Goal: Information Seeking & Learning: Learn about a topic

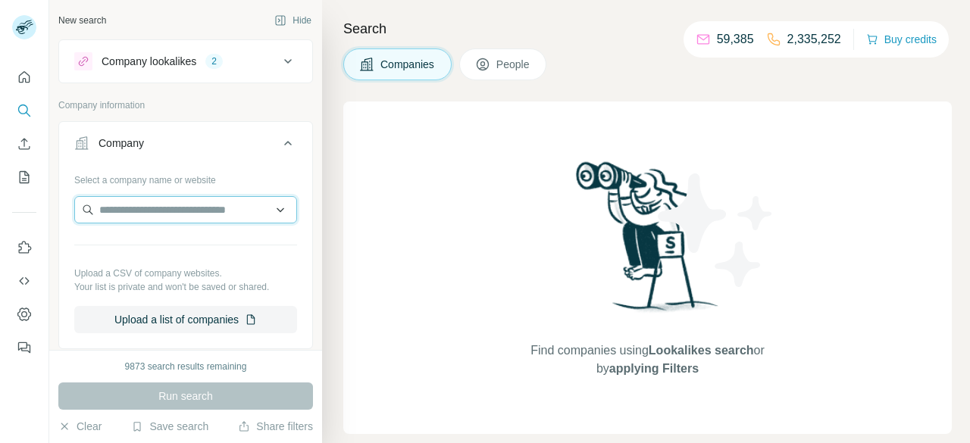
click at [164, 208] on input "text" at bounding box center [185, 209] width 223 height 27
paste input "**********"
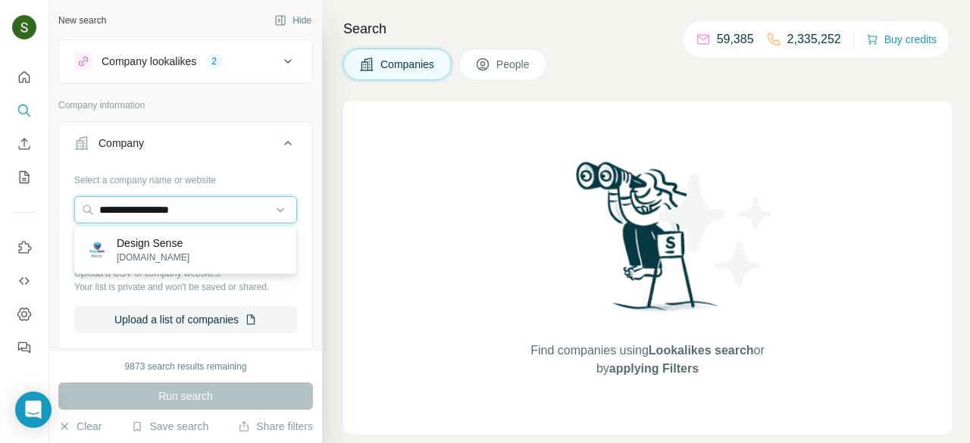
type input "**********"
click at [183, 255] on p "thedesignsense.com" at bounding box center [153, 258] width 73 height 14
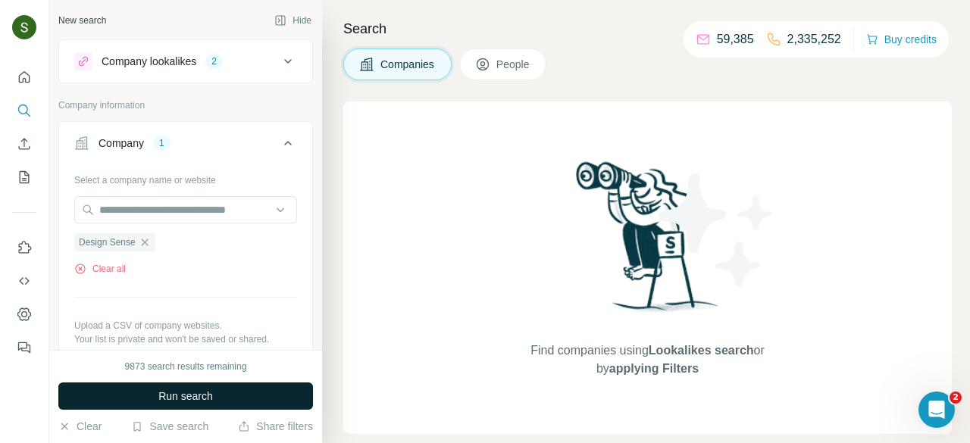
click at [236, 395] on button "Run search" at bounding box center [185, 396] width 255 height 27
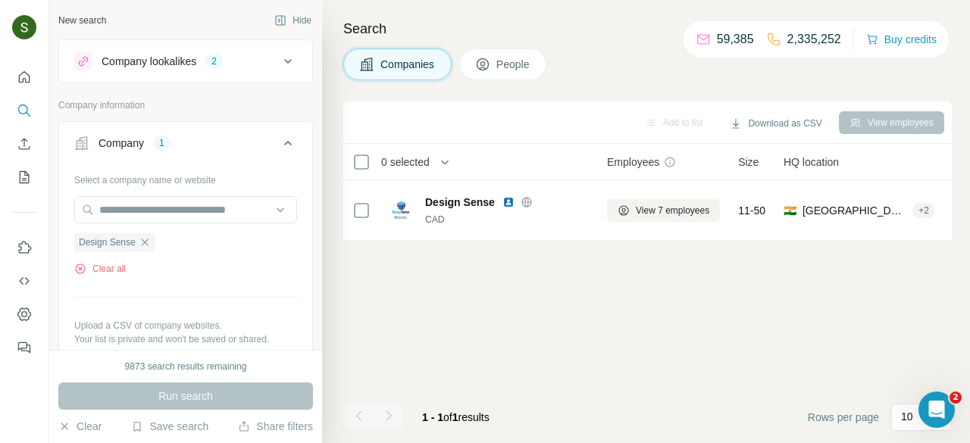
click at [522, 66] on span "People" at bounding box center [513, 64] width 35 height 15
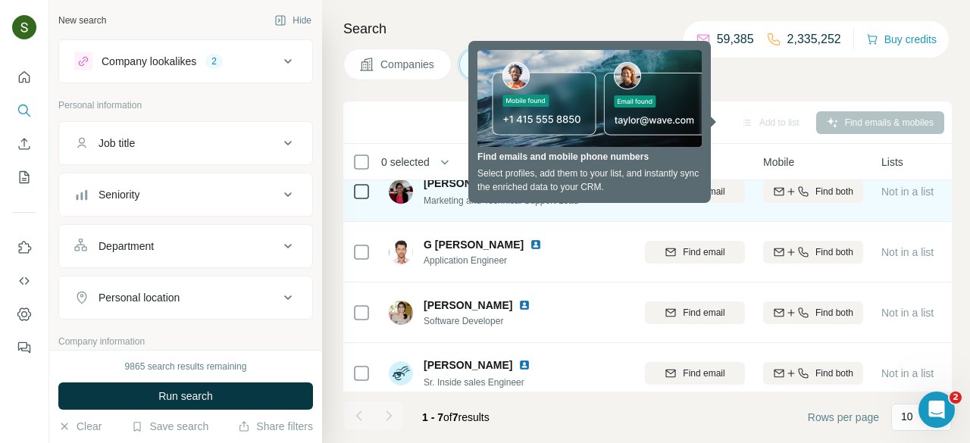
scroll to position [81, 133]
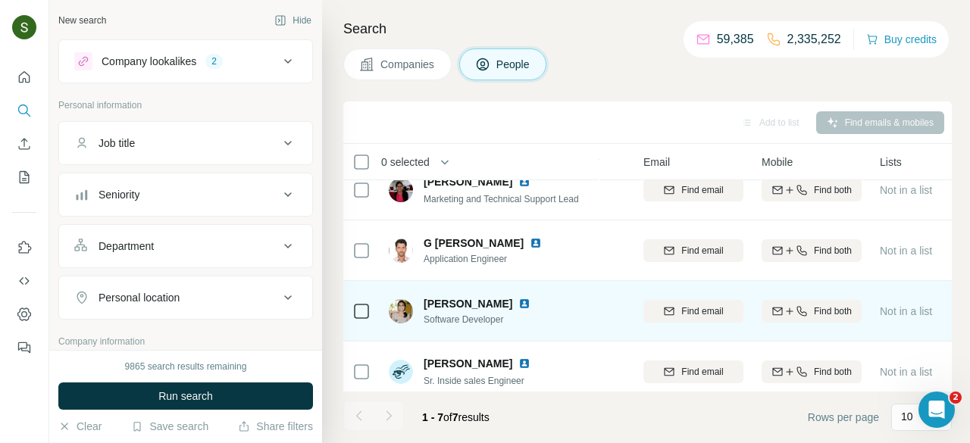
click at [827, 322] on div "Find both" at bounding box center [811, 311] width 100 height 42
click at [817, 309] on span "Find both" at bounding box center [833, 312] width 38 height 14
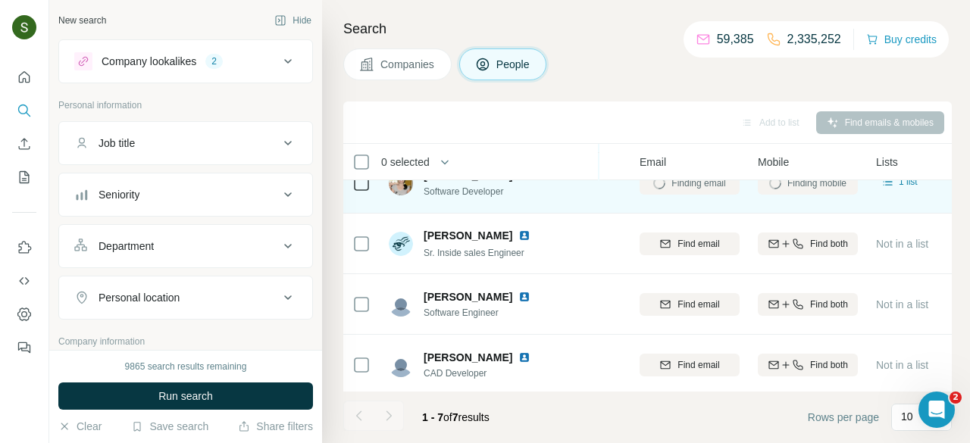
scroll to position [212, 137]
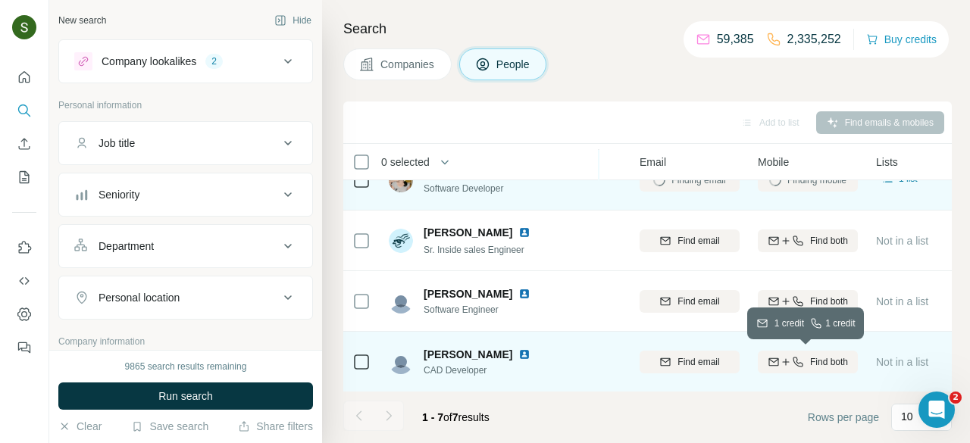
click at [821, 359] on span "Find both" at bounding box center [829, 362] width 38 height 14
click at [518, 354] on img at bounding box center [524, 354] width 12 height 12
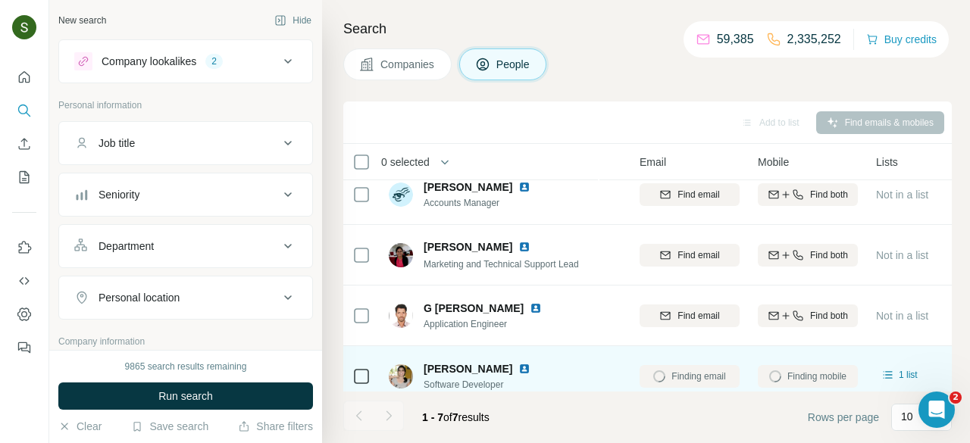
scroll to position [15, 137]
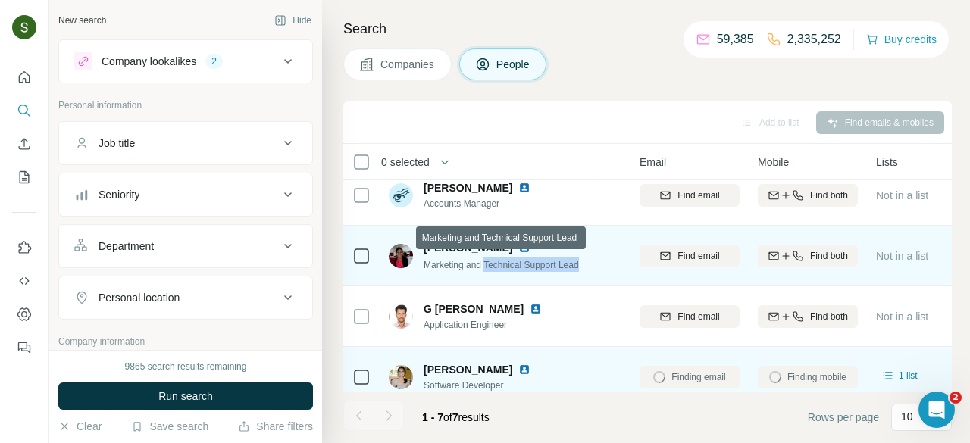
drag, startPoint x: 595, startPoint y: 261, endPoint x: 489, endPoint y: 258, distance: 106.8
click at [489, 258] on td "Sanjana Rao Marketing and Technical Support Lead" at bounding box center [490, 256] width 220 height 61
copy span "Technical Support Lead"
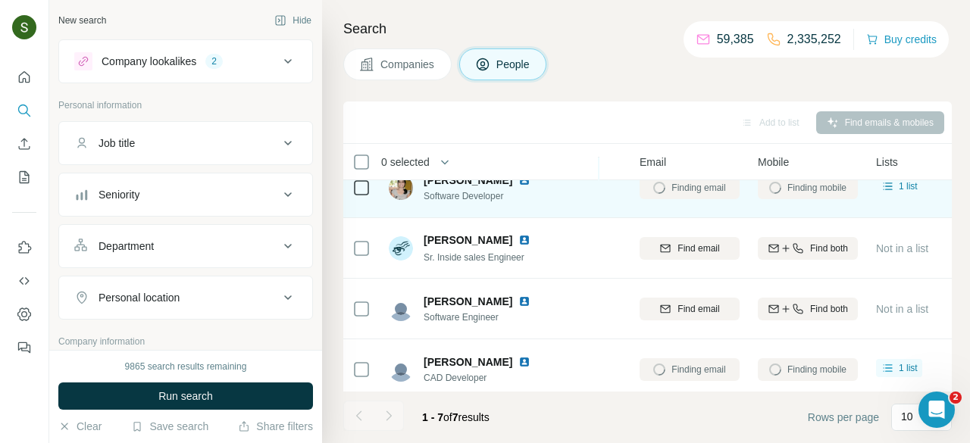
scroll to position [212, 137]
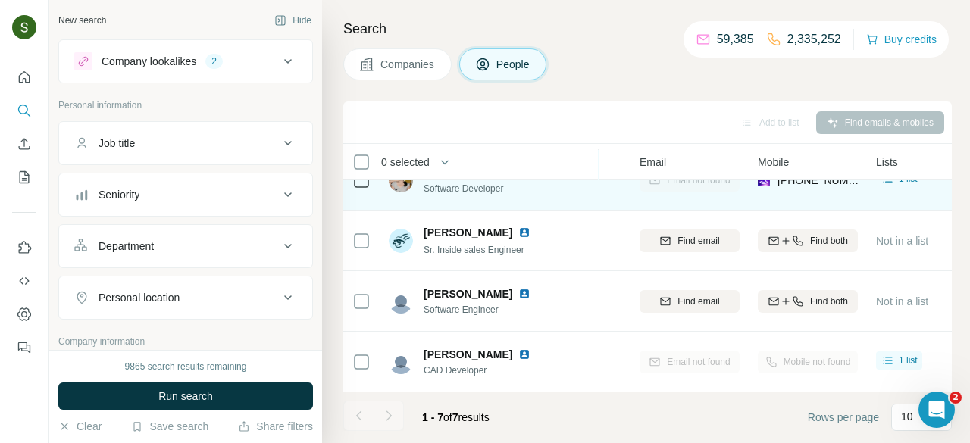
click at [410, 64] on span "Companies" at bounding box center [407, 64] width 55 height 15
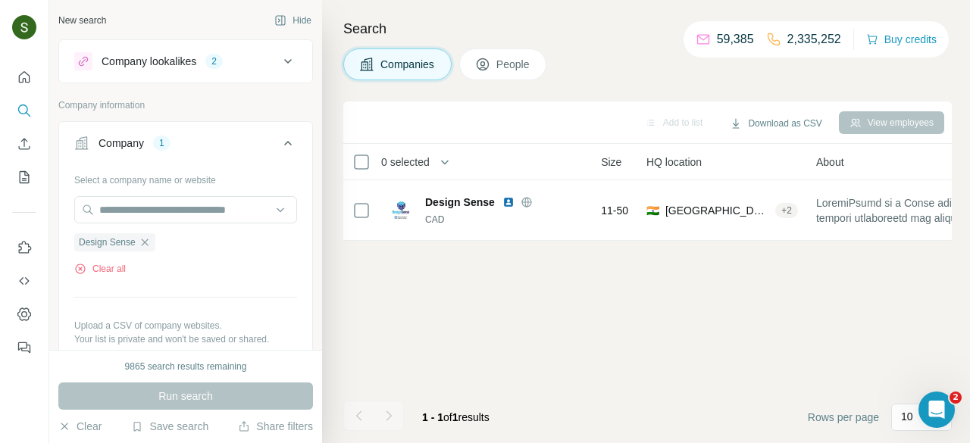
scroll to position [0, 137]
click at [126, 267] on button "Clear all" at bounding box center [100, 269] width 52 height 14
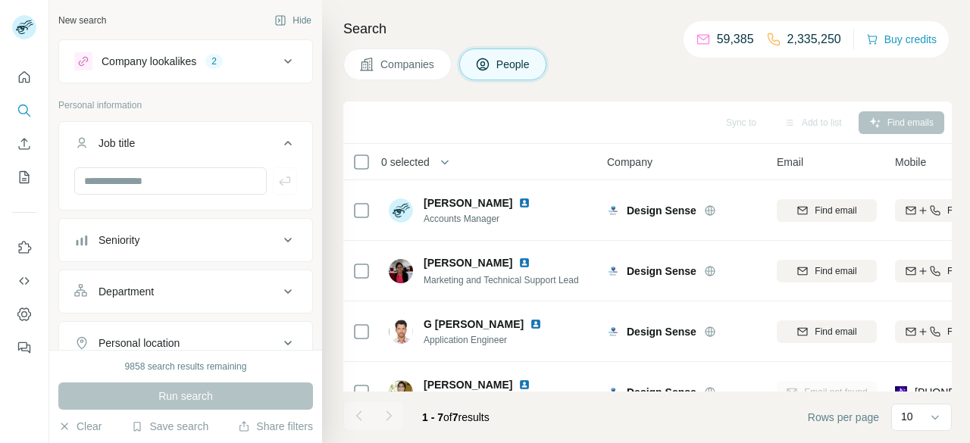
click at [387, 63] on span "Companies" at bounding box center [407, 64] width 55 height 15
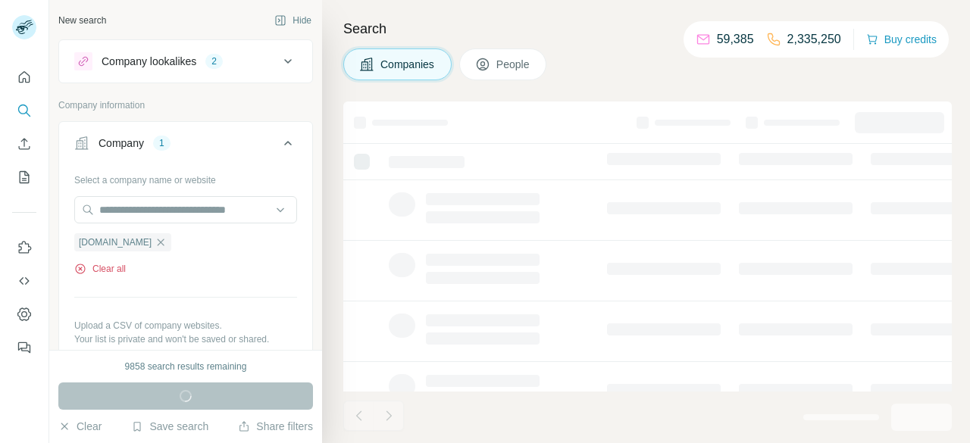
click at [114, 266] on button "Clear all" at bounding box center [100, 269] width 52 height 14
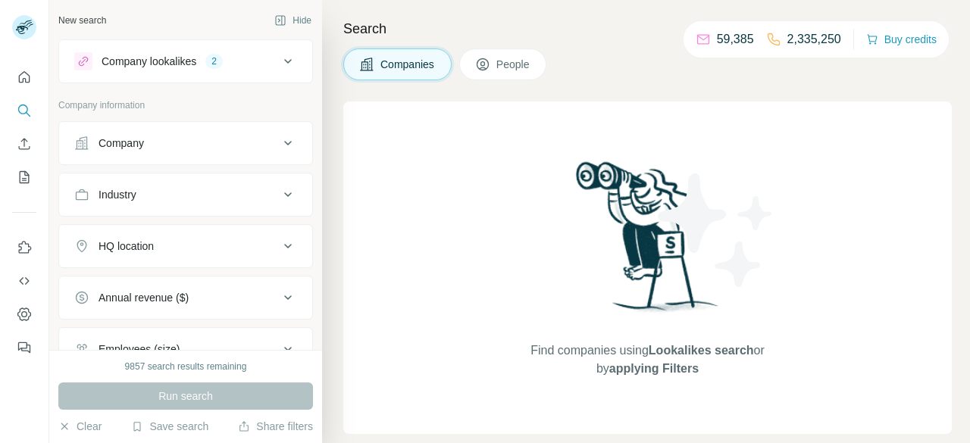
click at [245, 144] on div "Company" at bounding box center [176, 143] width 205 height 15
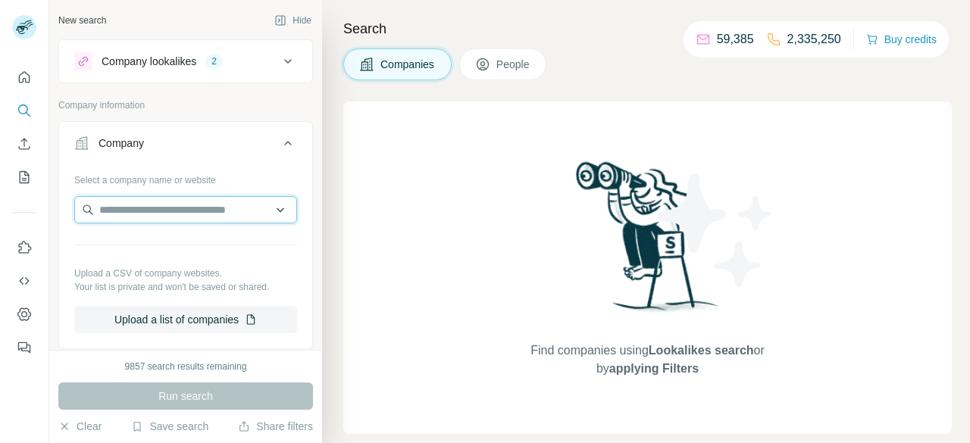
click at [223, 209] on input "text" at bounding box center [185, 209] width 223 height 27
paste input "**********"
type input "**********"
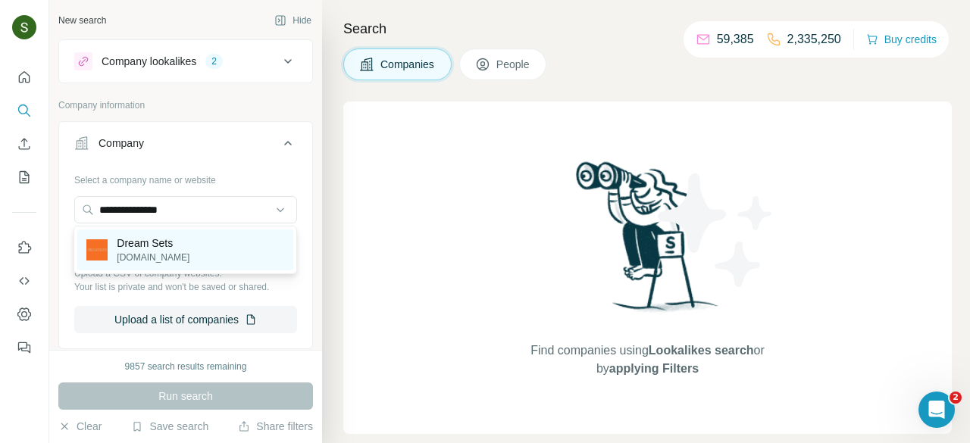
click at [194, 264] on div "Dream Sets dreamsets.co.za" at bounding box center [185, 250] width 216 height 41
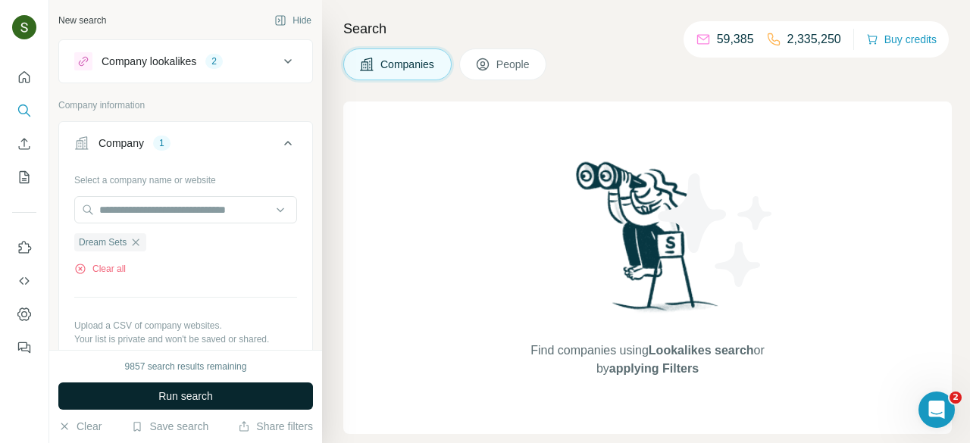
click at [214, 392] on button "Run search" at bounding box center [185, 396] width 255 height 27
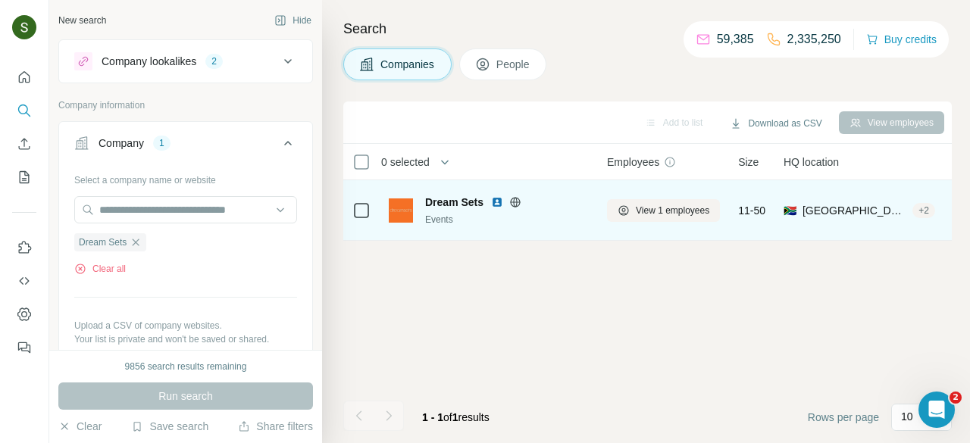
click at [495, 195] on div "Dream Sets" at bounding box center [507, 202] width 164 height 15
click at [495, 199] on img at bounding box center [497, 202] width 12 height 12
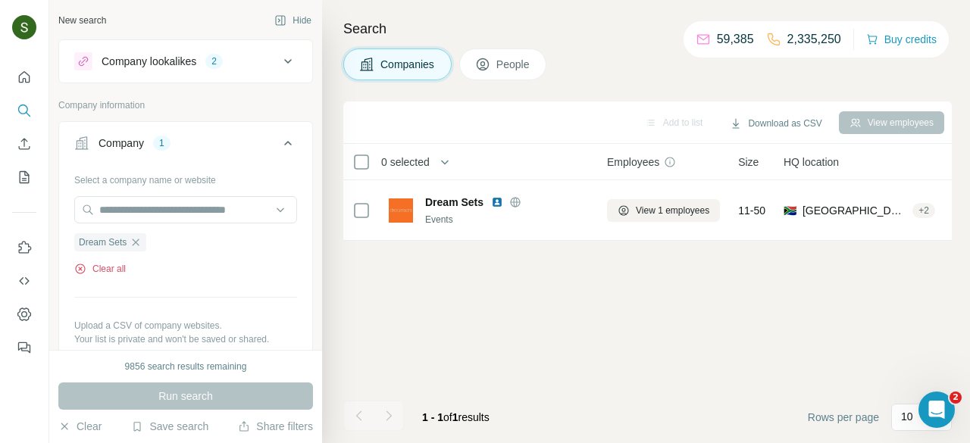
click at [108, 273] on button "Clear all" at bounding box center [100, 269] width 52 height 14
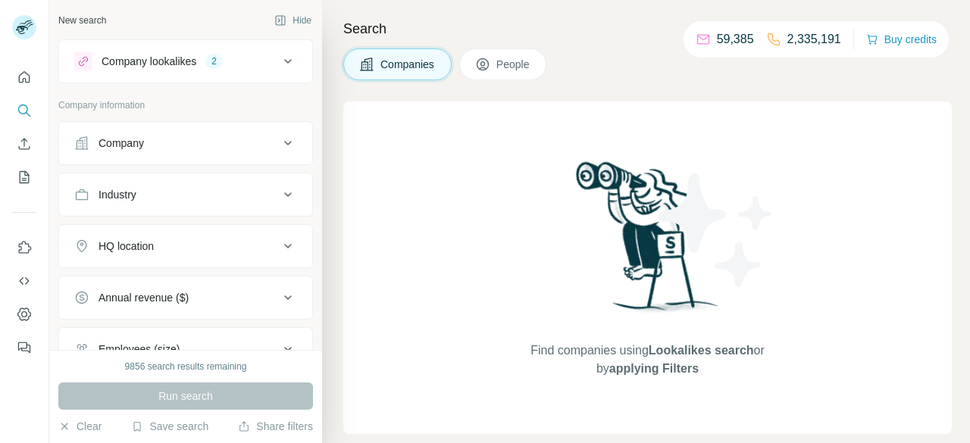
click at [200, 148] on div "Company" at bounding box center [176, 143] width 205 height 15
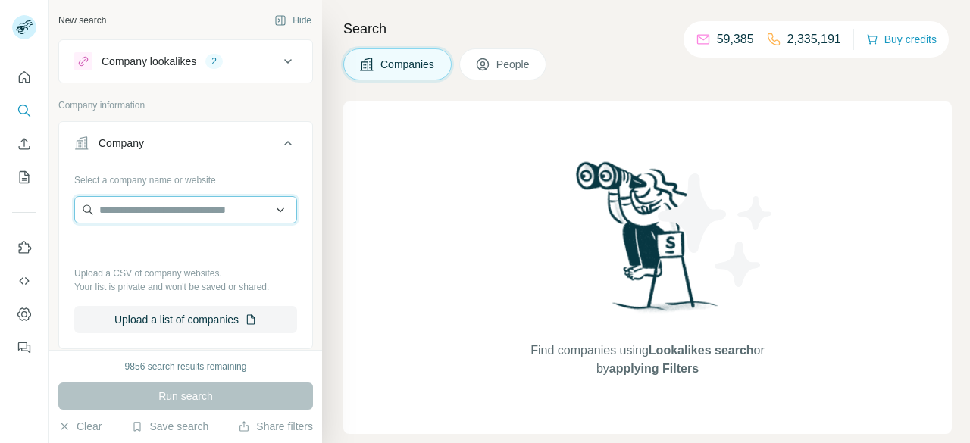
click at [190, 205] on input "text" at bounding box center [185, 209] width 223 height 27
paste input "**********"
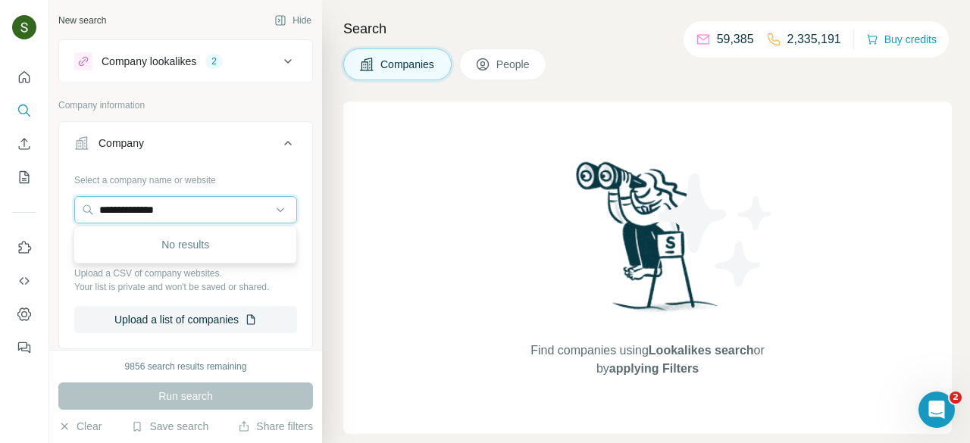
type input "**********"
